Goal: Transaction & Acquisition: Purchase product/service

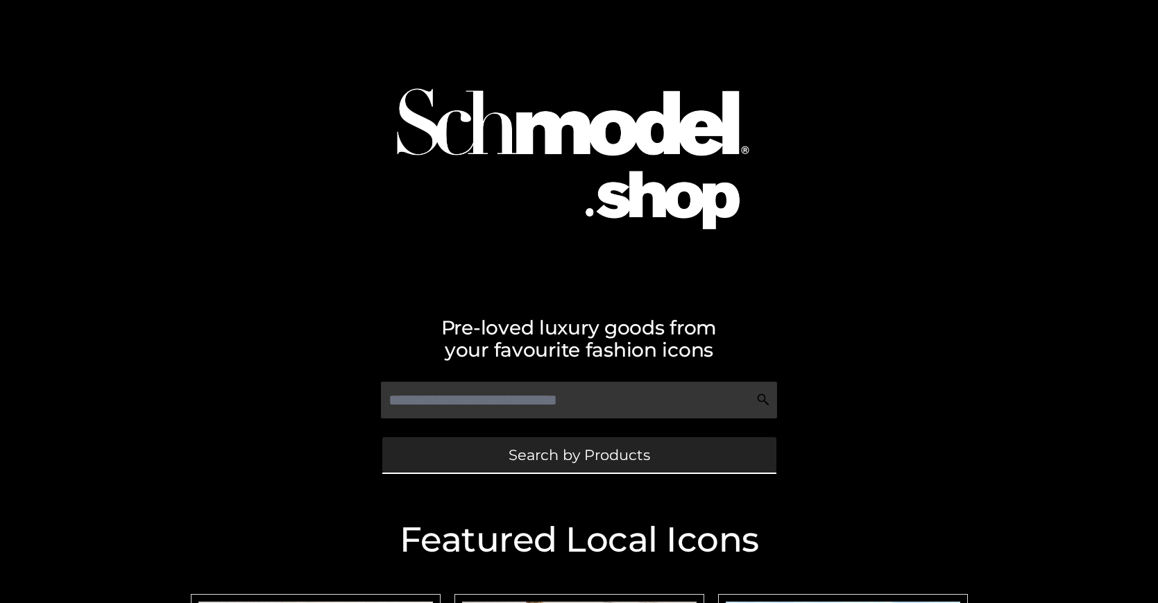
click at [578, 454] on span "Search by Products" at bounding box center [579, 454] width 142 height 15
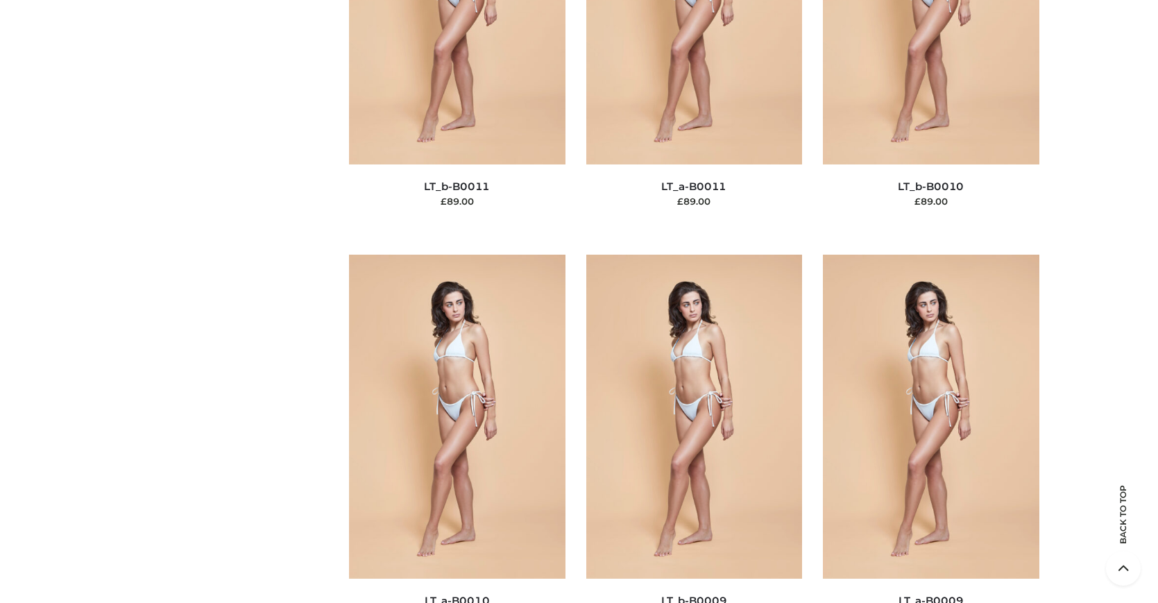
scroll to position [209, 0]
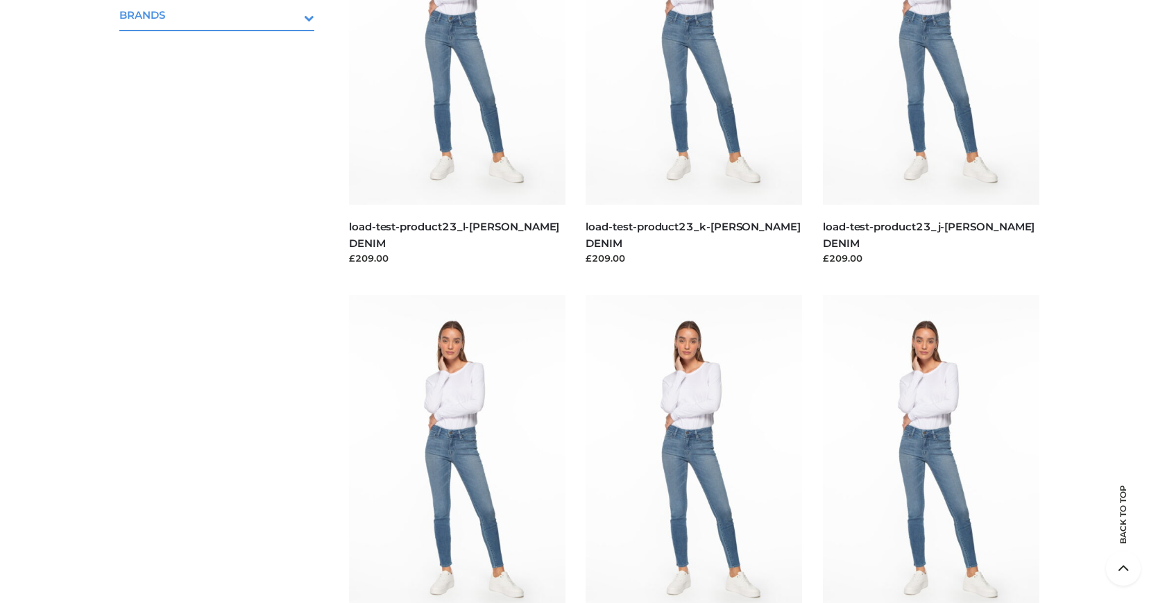
click at [290, 15] on icon "Toggle Submenu" at bounding box center [236, 18] width 155 height 16
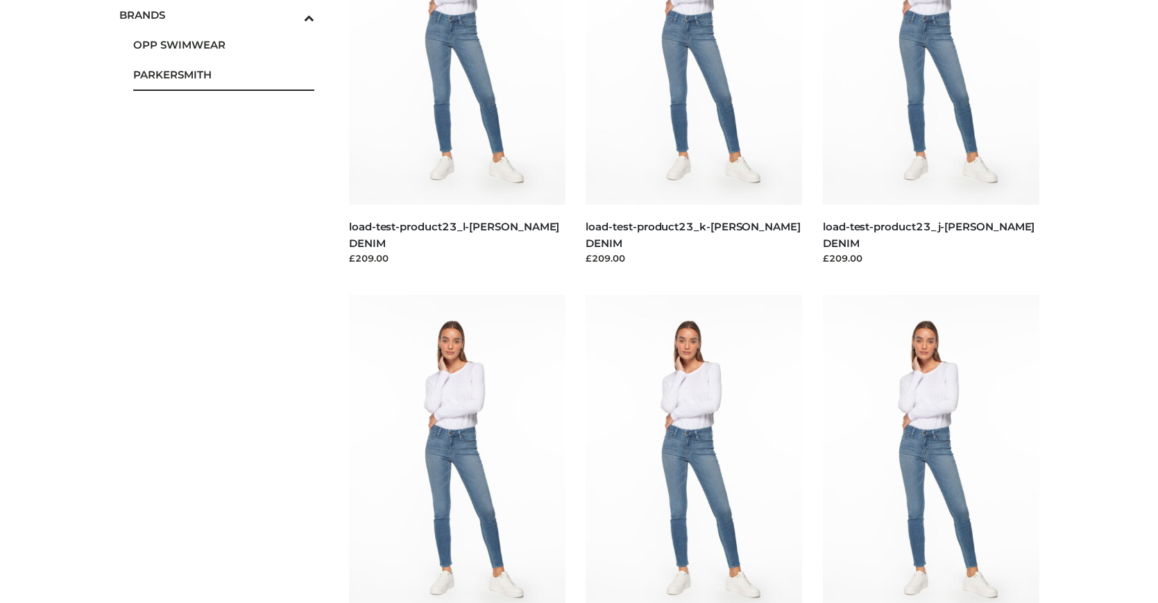
click at [223, 74] on span "PARKERSMITH" at bounding box center [224, 75] width 182 height 16
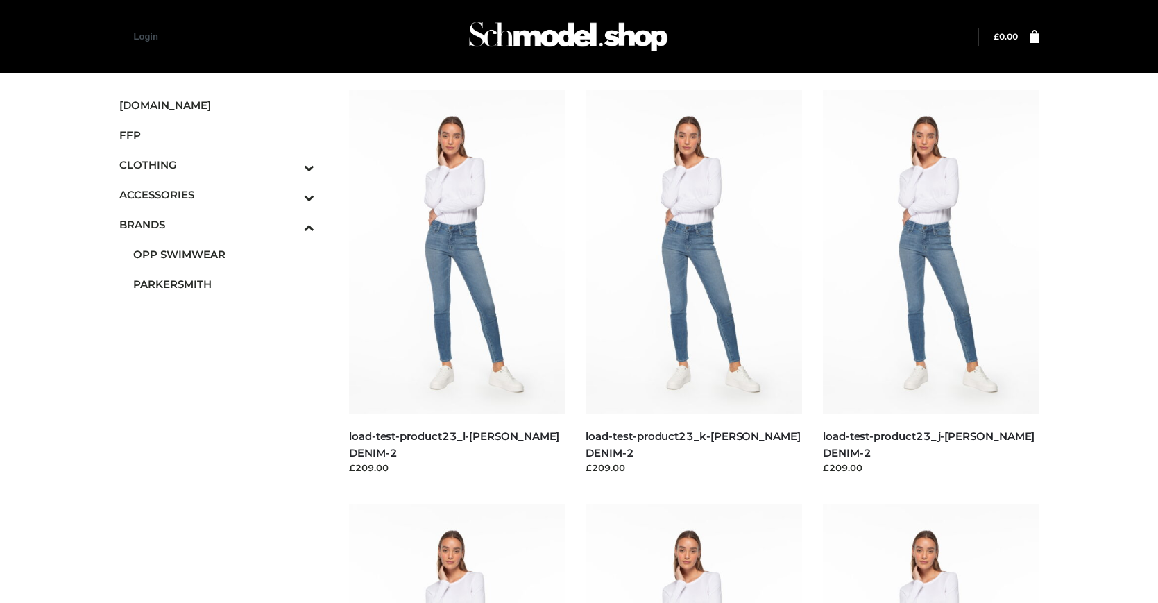
scroll to position [703, 0]
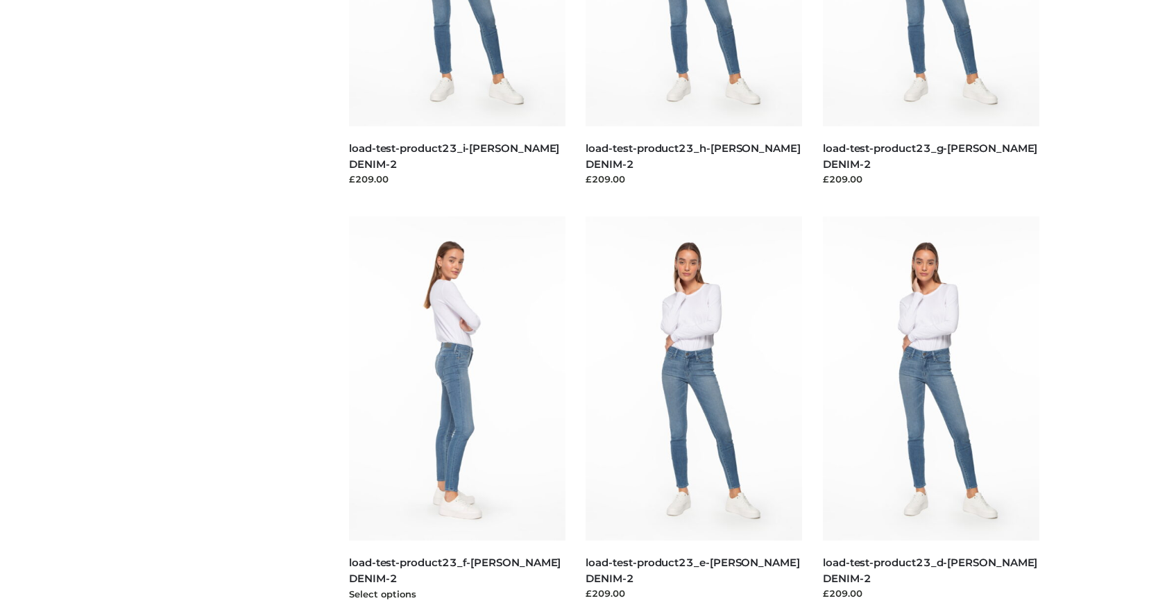
click at [456, 409] on img at bounding box center [457, 378] width 216 height 324
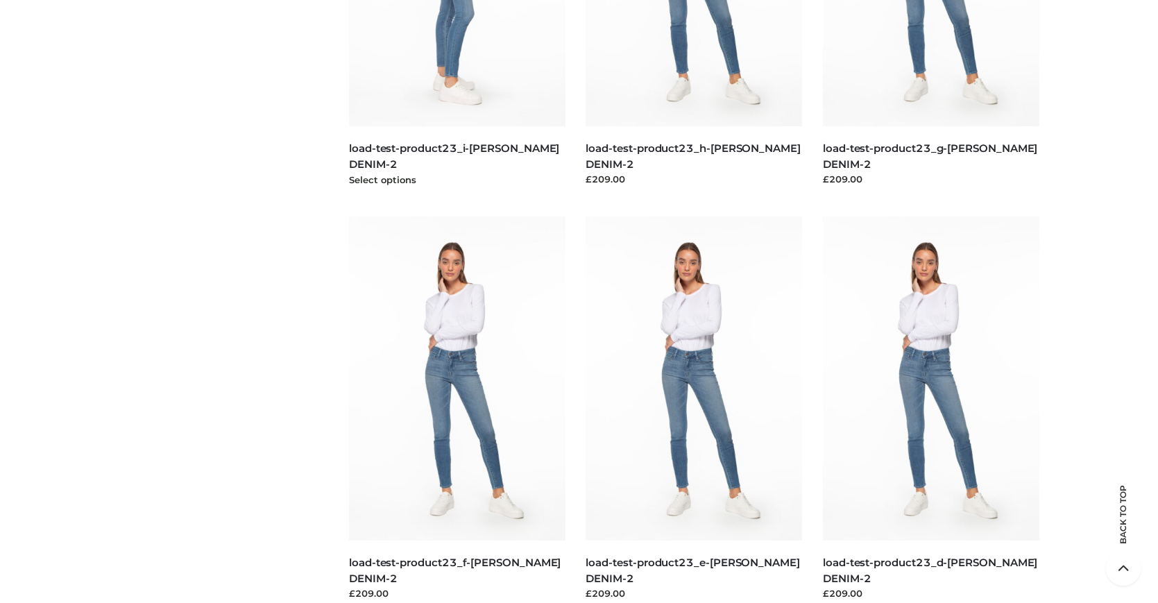
scroll to position [0, 0]
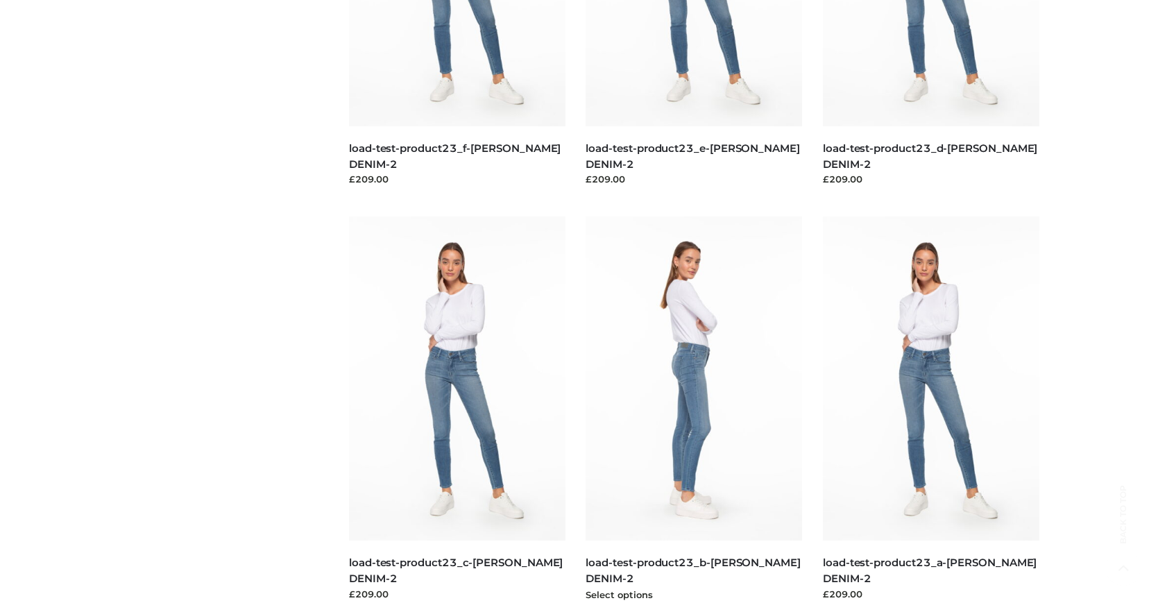
click at [694, 409] on img at bounding box center [693, 378] width 216 height 324
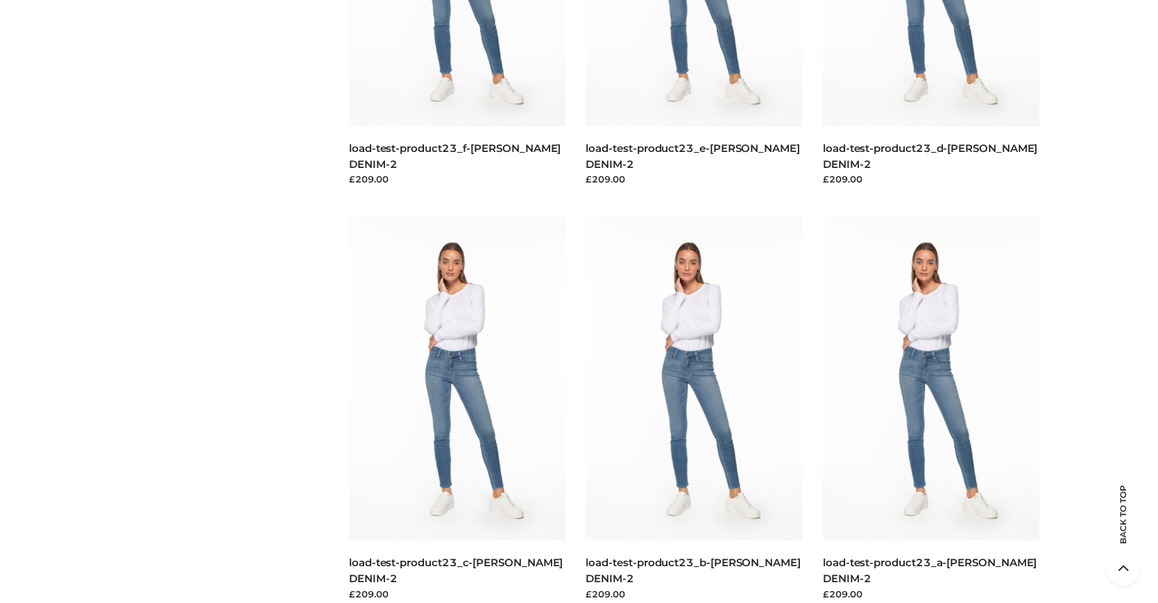
scroll to position [0, 0]
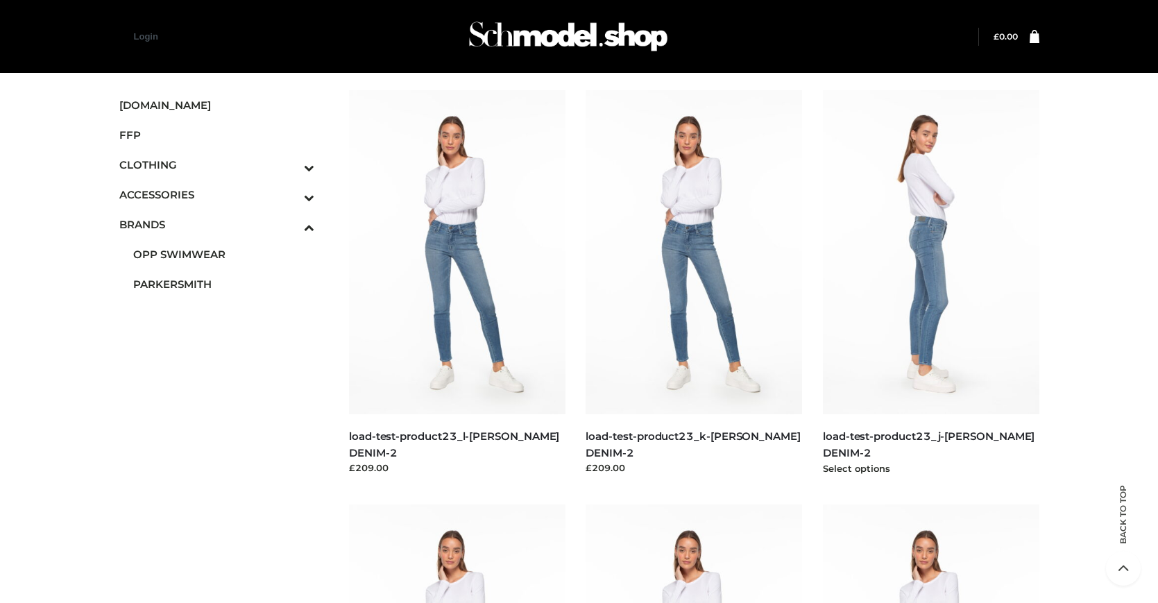
click at [930, 283] on img at bounding box center [931, 252] width 216 height 324
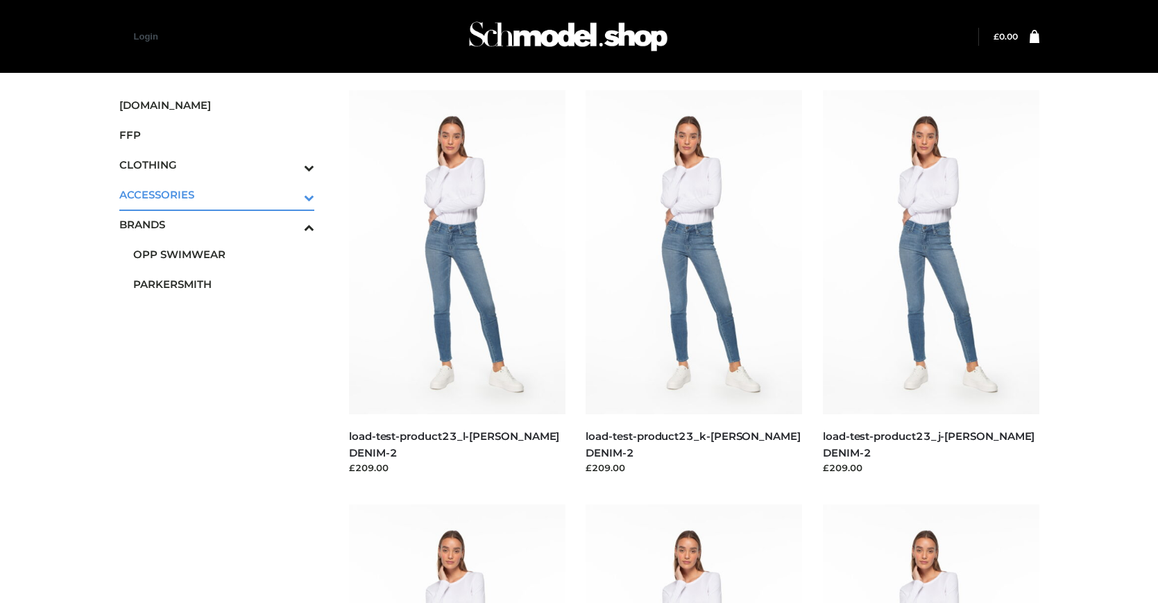
click at [290, 194] on icon "Toggle Submenu" at bounding box center [236, 197] width 155 height 16
click at [223, 254] on span "JEWELRY" at bounding box center [224, 254] width 182 height 16
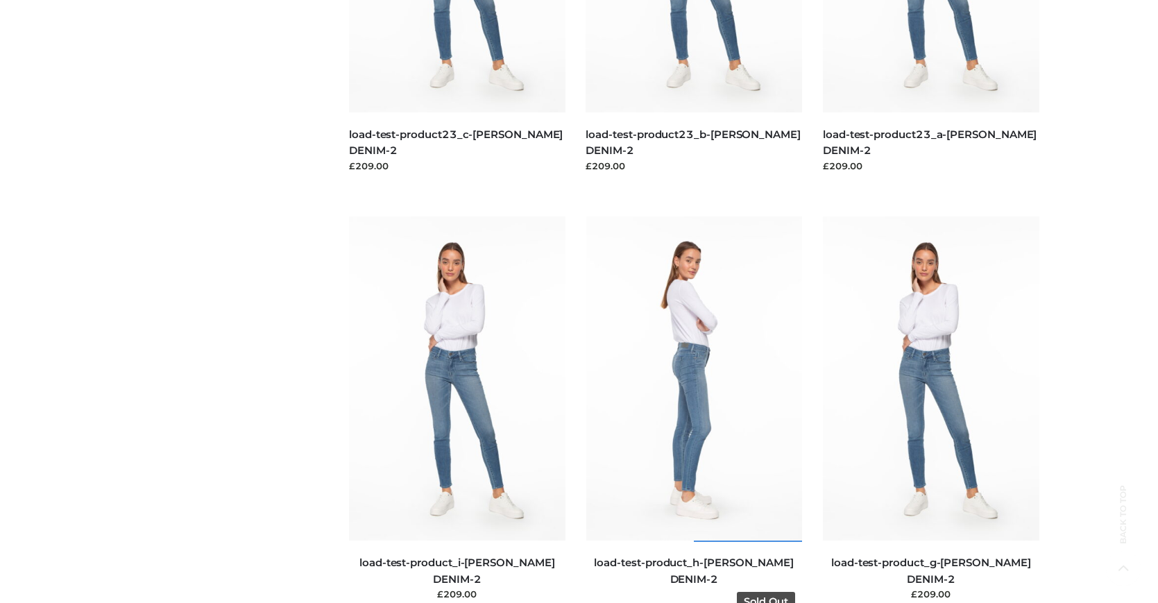
click at [694, 409] on img at bounding box center [694, 378] width 216 height 324
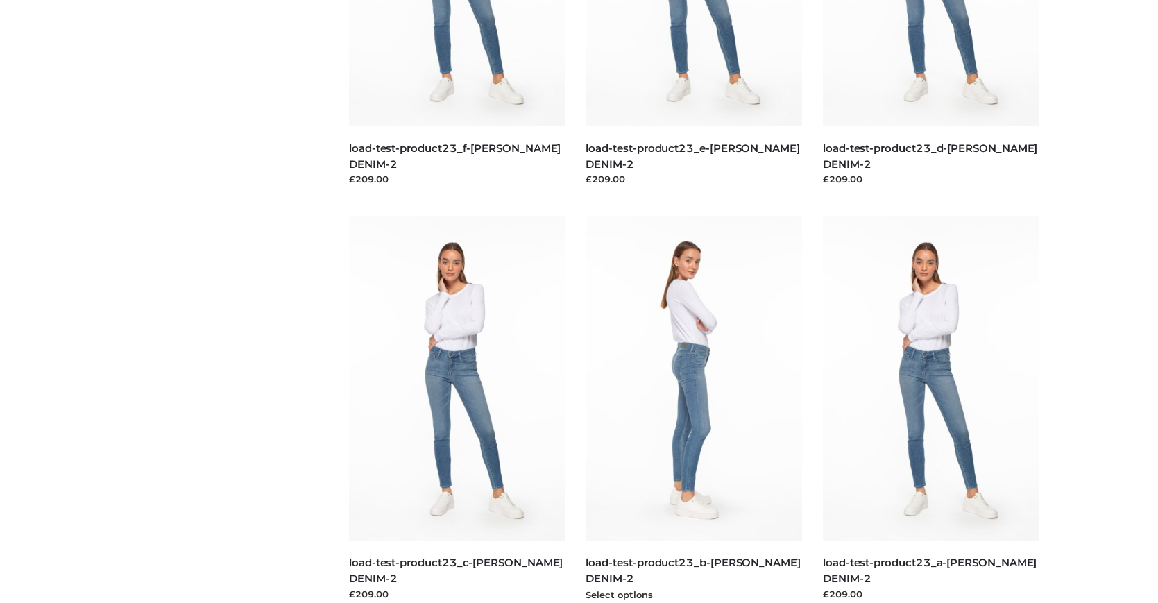
click at [694, 409] on img at bounding box center [693, 378] width 216 height 324
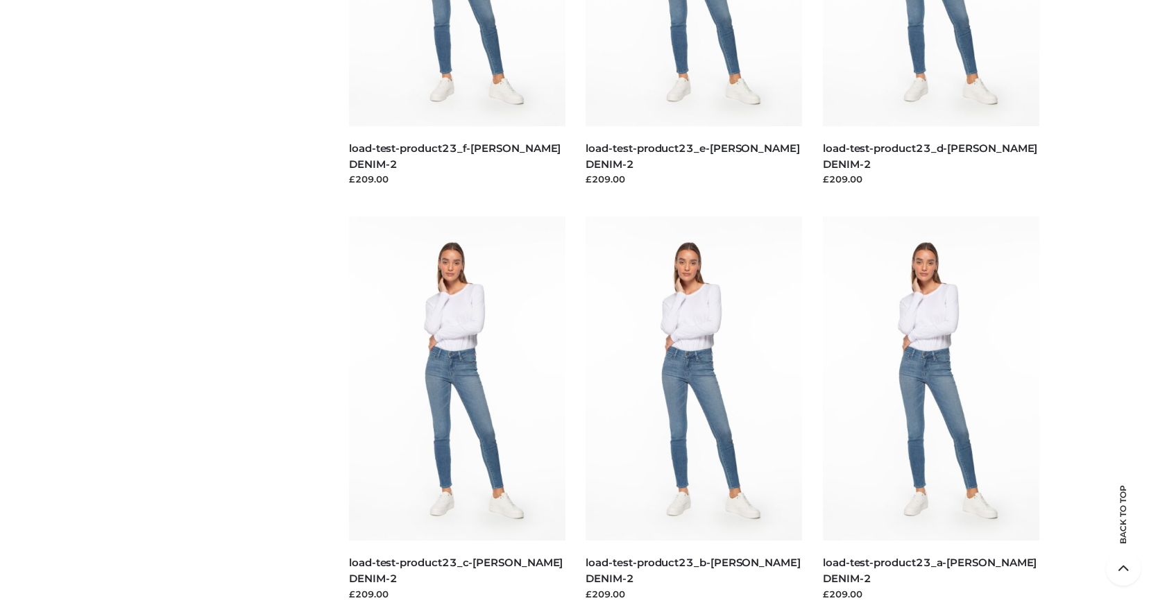
scroll to position [1960, 0]
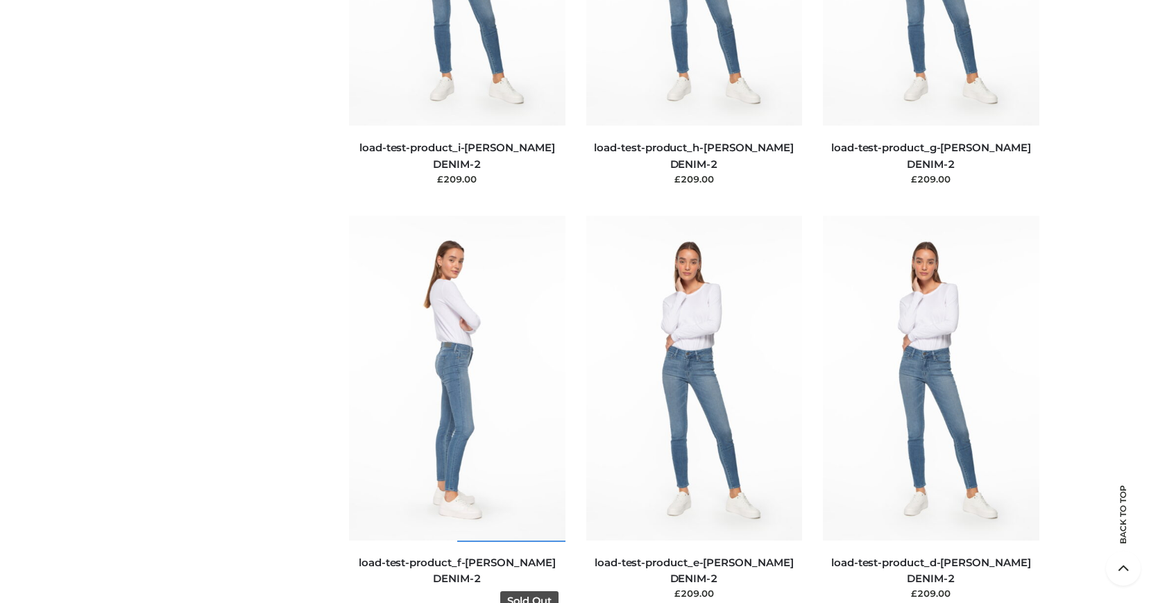
click at [456, 409] on img at bounding box center [457, 378] width 216 height 324
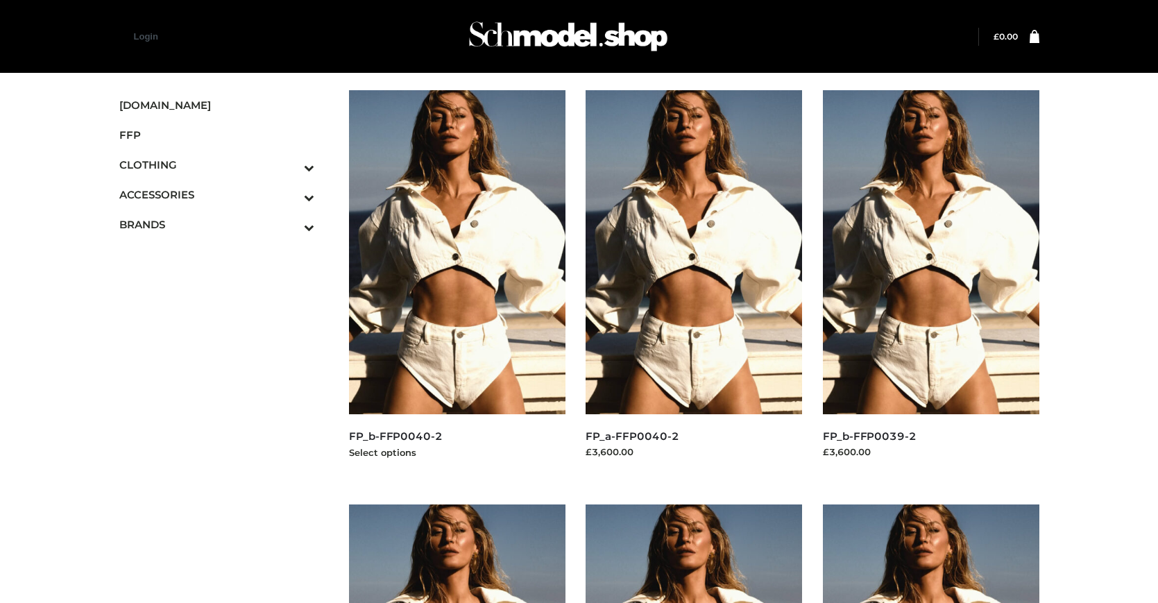
click at [456, 283] on img at bounding box center [457, 252] width 216 height 324
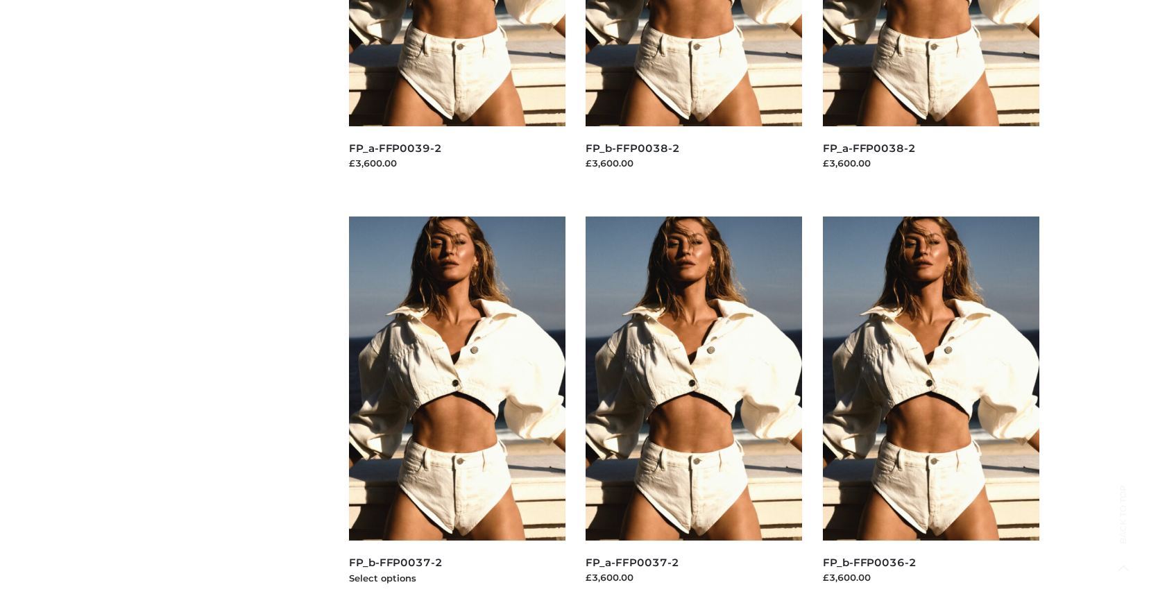
click at [456, 409] on img at bounding box center [457, 378] width 216 height 324
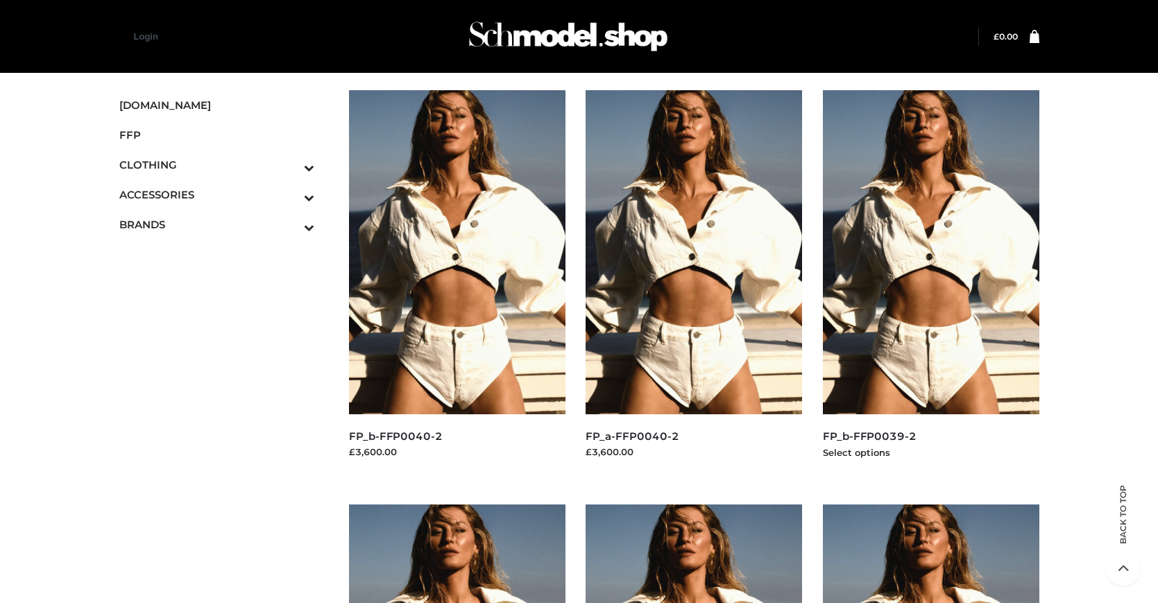
click at [930, 283] on img at bounding box center [931, 252] width 216 height 324
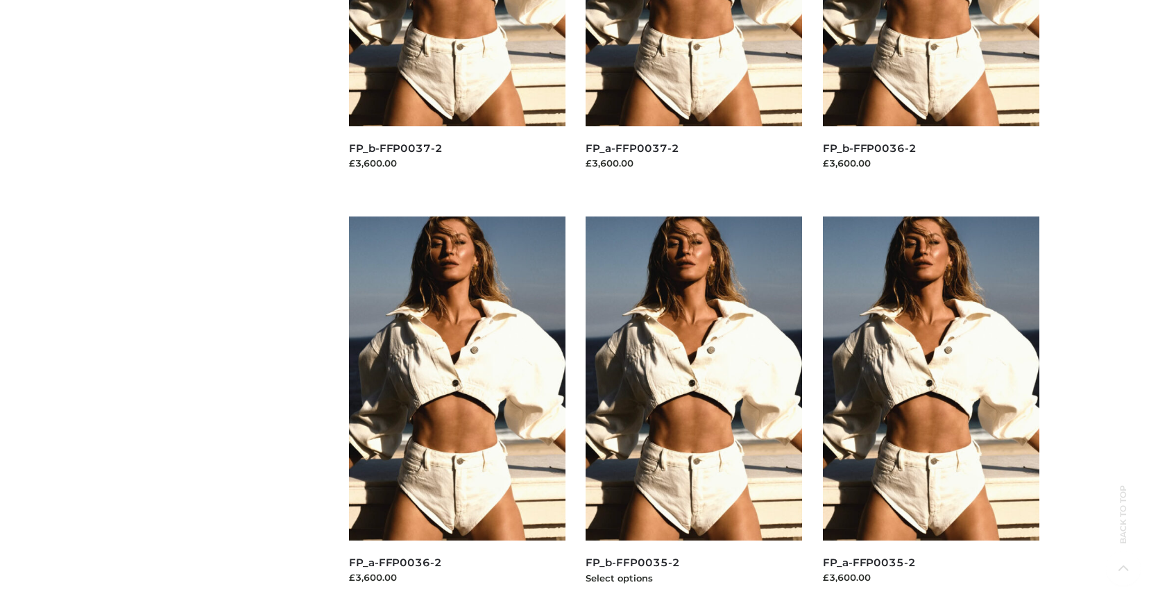
click at [694, 409] on img at bounding box center [693, 378] width 216 height 324
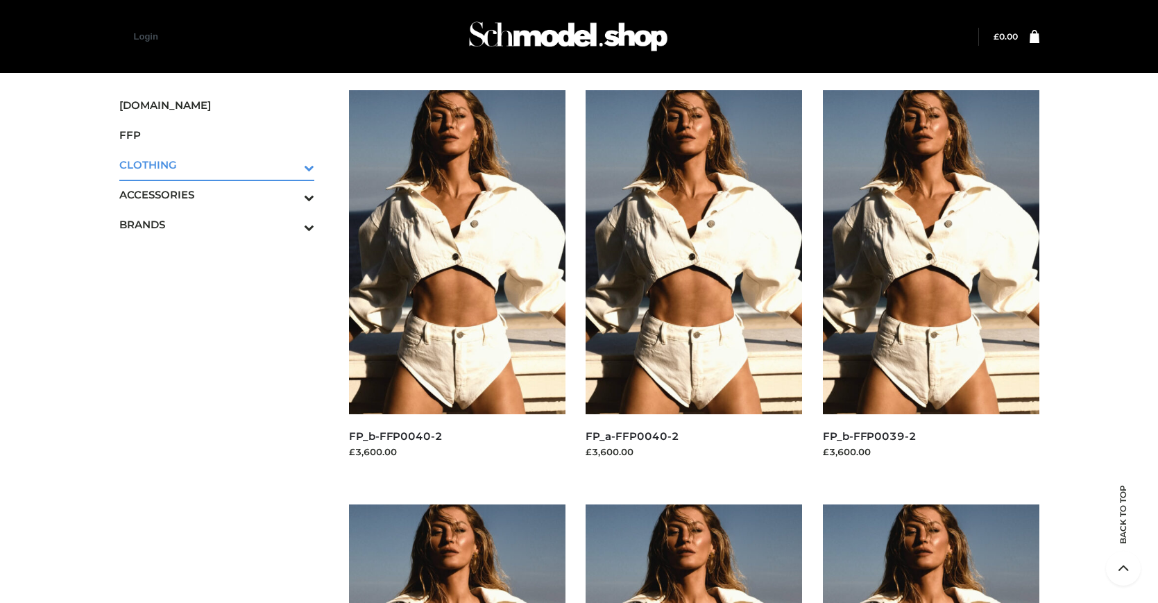
click at [290, 164] on icon "Toggle Submenu" at bounding box center [236, 168] width 155 height 16
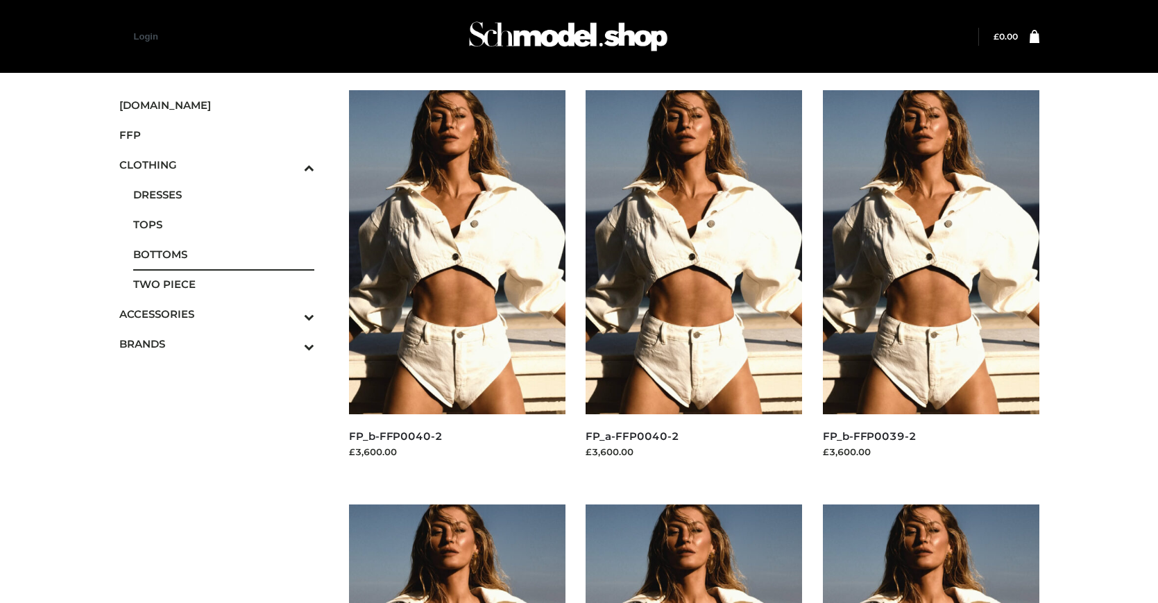
click at [223, 254] on span "BOTTOMS" at bounding box center [224, 254] width 182 height 16
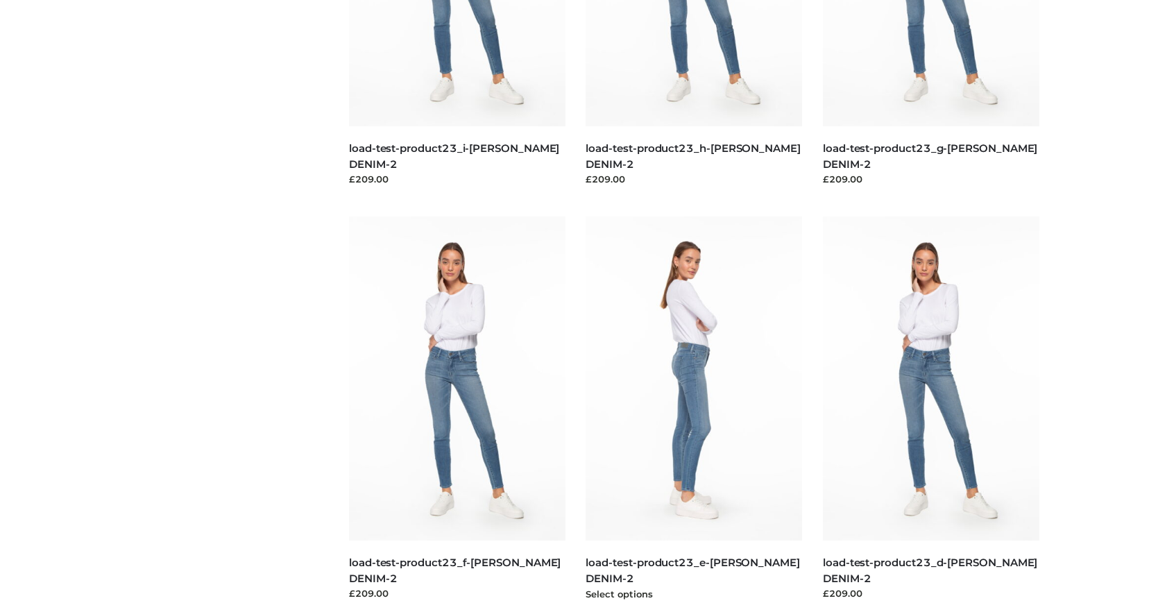
click at [694, 409] on img at bounding box center [693, 378] width 216 height 324
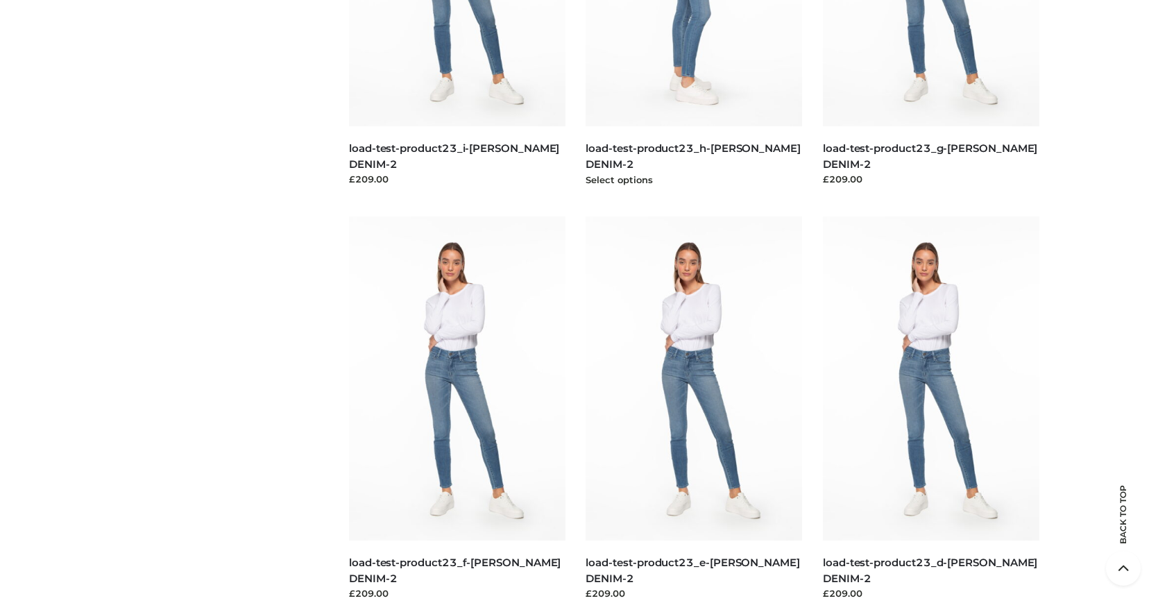
scroll to position [0, 0]
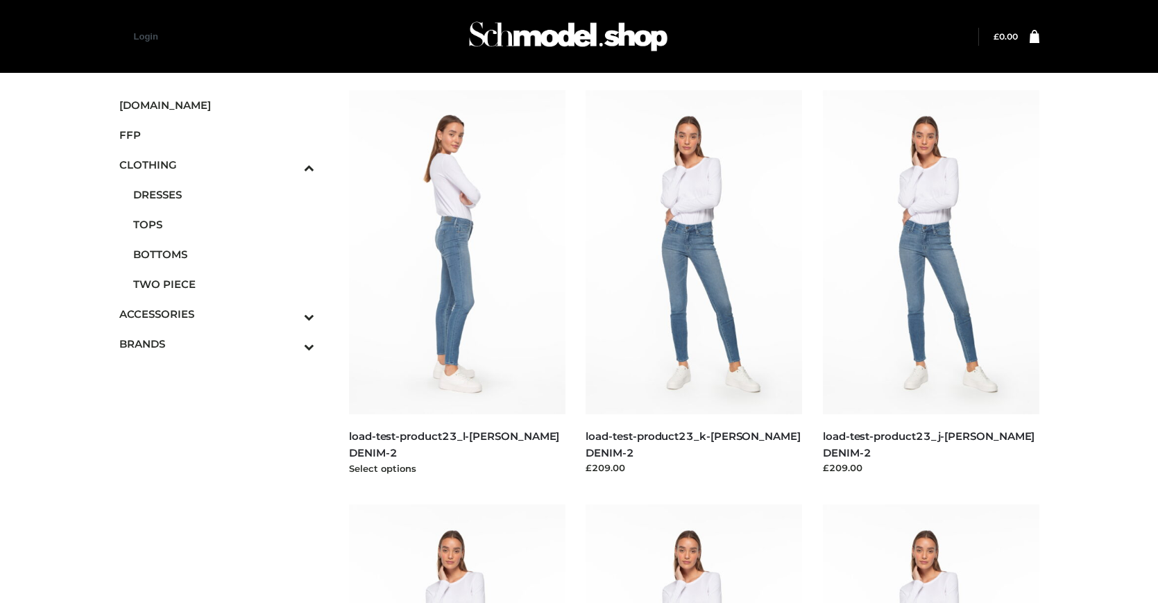
click at [456, 283] on img at bounding box center [457, 252] width 216 height 324
